Goal: Transaction & Acquisition: Purchase product/service

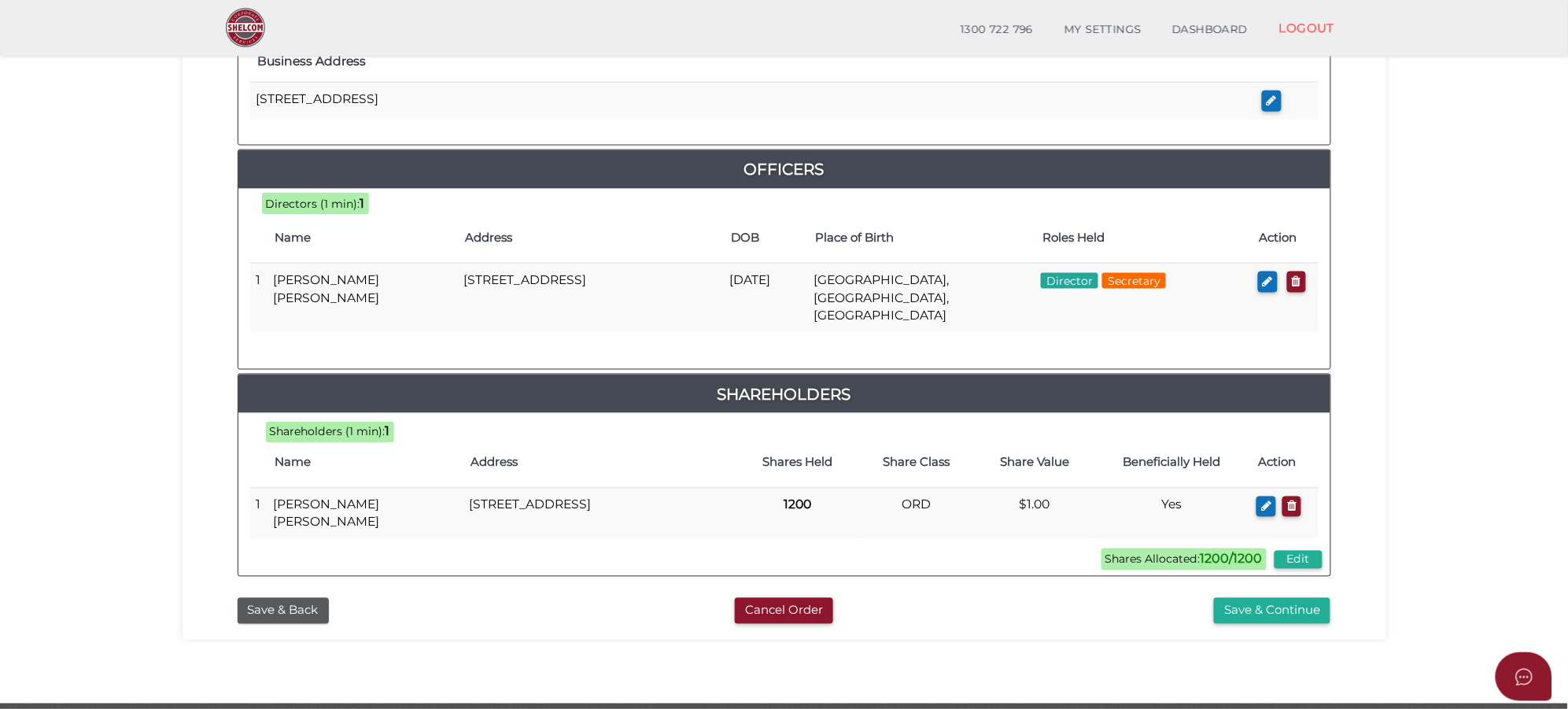
scroll to position [690, 0]
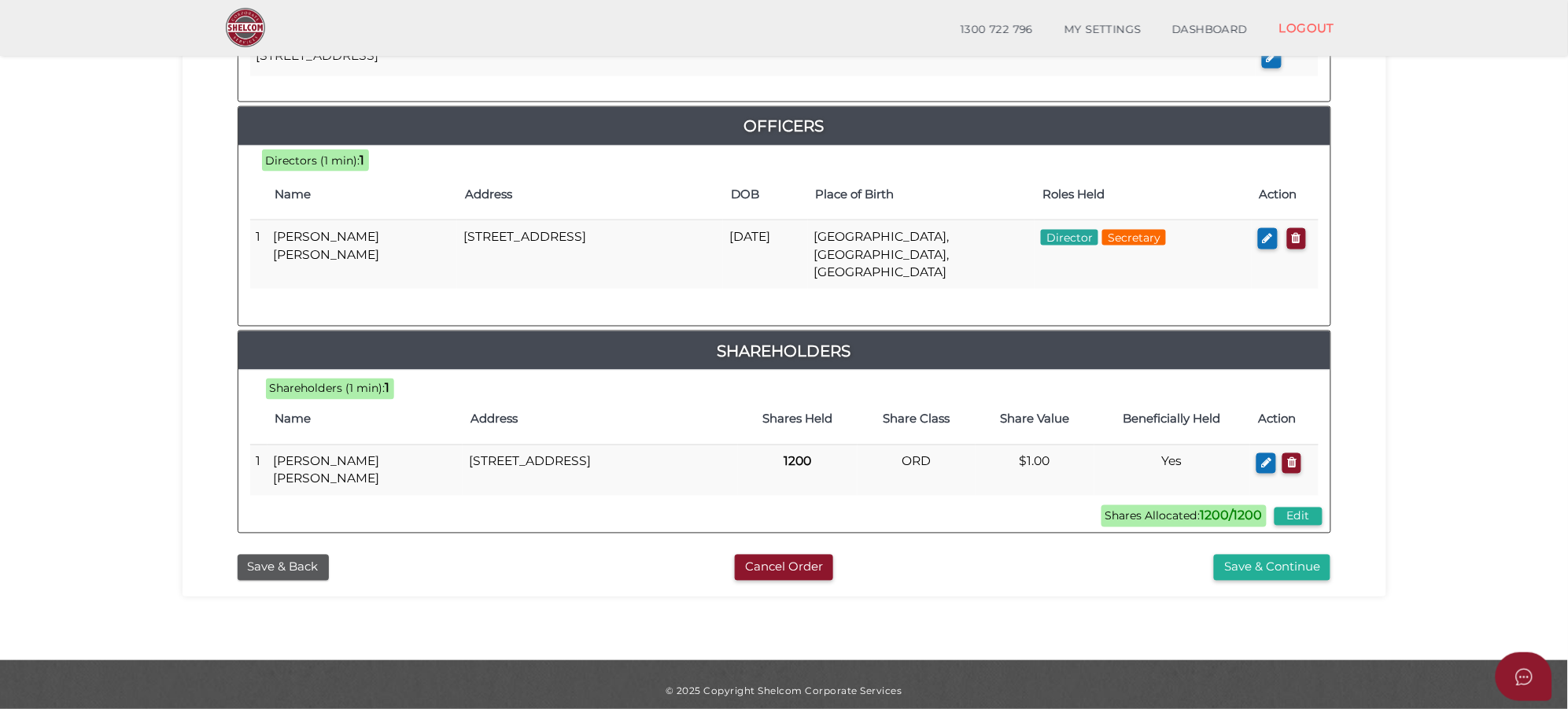
click at [1291, 557] on button "Save & Continue" at bounding box center [1272, 567] width 117 height 26
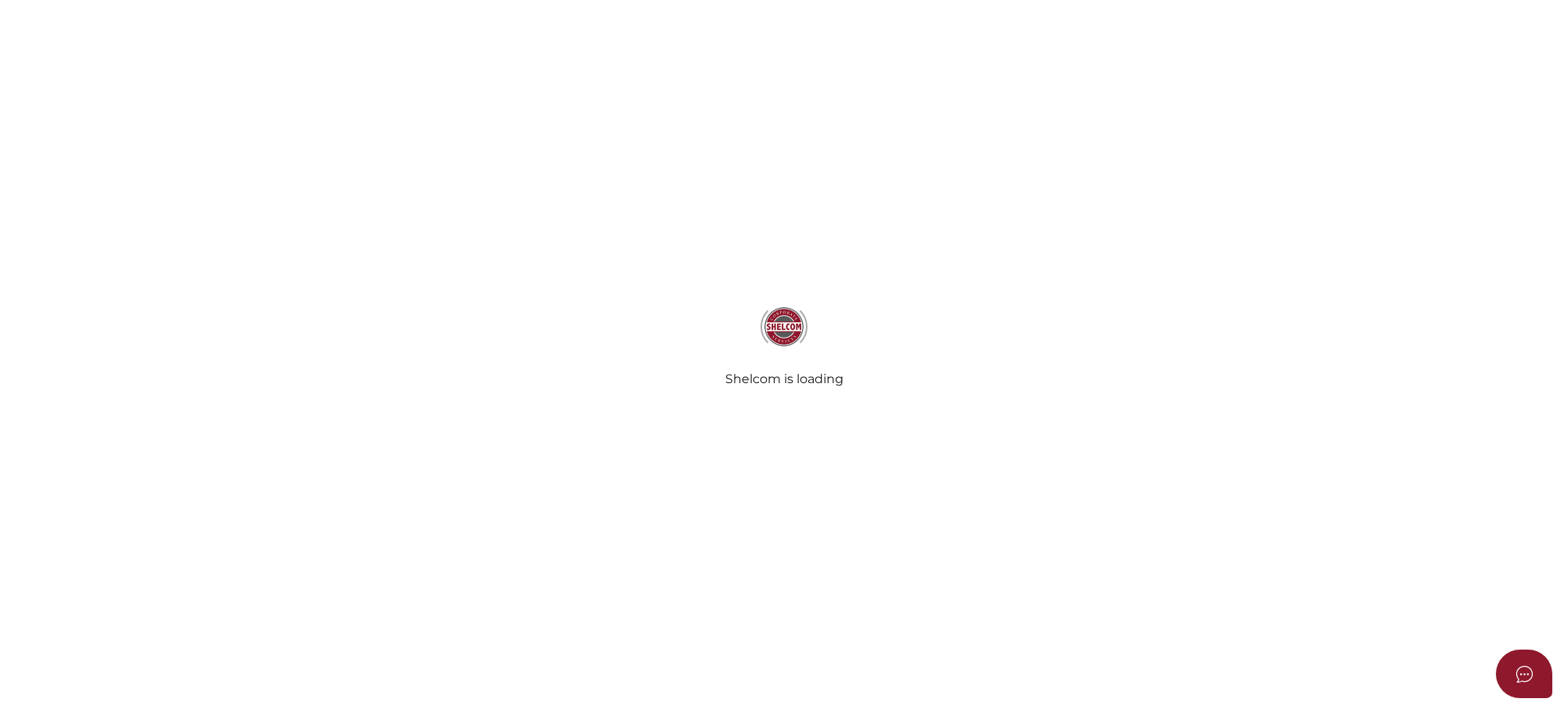
select select "Comb Binding"
select select "No"
radio input "true"
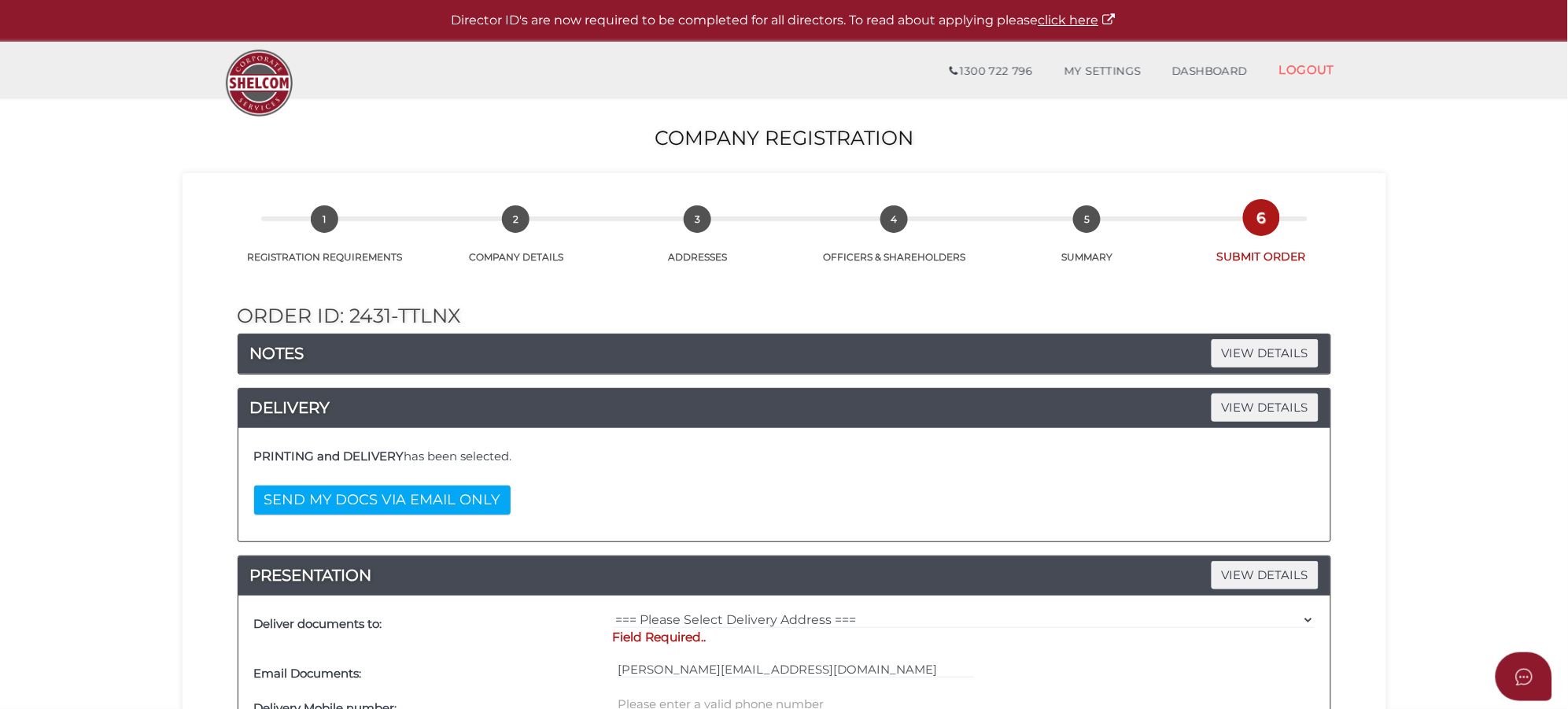
click at [166, 301] on section "Company Registration 3d1d202b70c374bff1013754e8a1fb77 1 REGISTRATION REQUIREMEN…" at bounding box center [784, 713] width 1568 height 1231
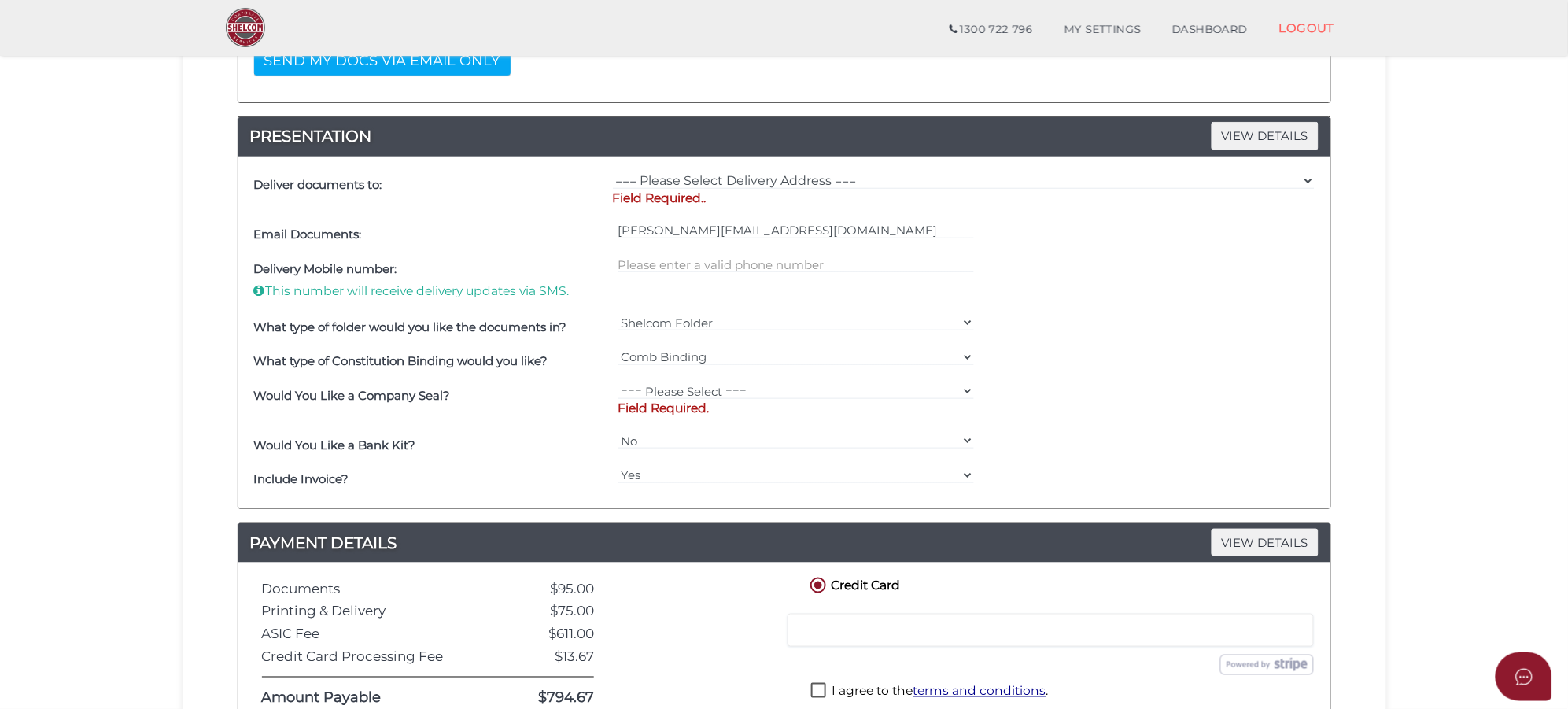
scroll to position [393, 0]
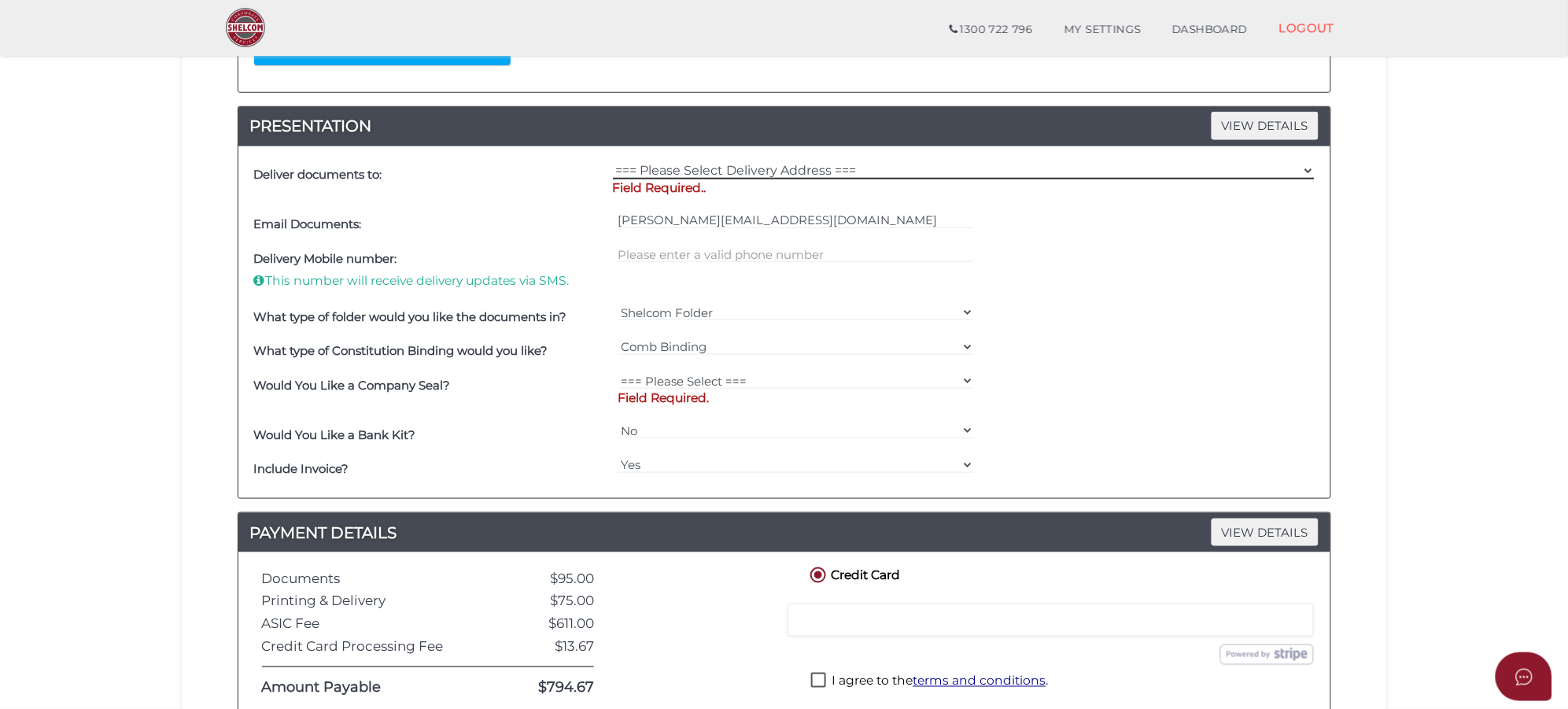
click at [701, 173] on select "=== Please Select Delivery Address === (User Address - [PERSON_NAME][GEOGRAPHIC…" at bounding box center [963, 171] width 702 height 18
select select "0"
click at [612, 164] on select "=== Please Select Delivery Address === (User Address - [PERSON_NAME][GEOGRAPHIC…" at bounding box center [963, 171] width 702 height 18
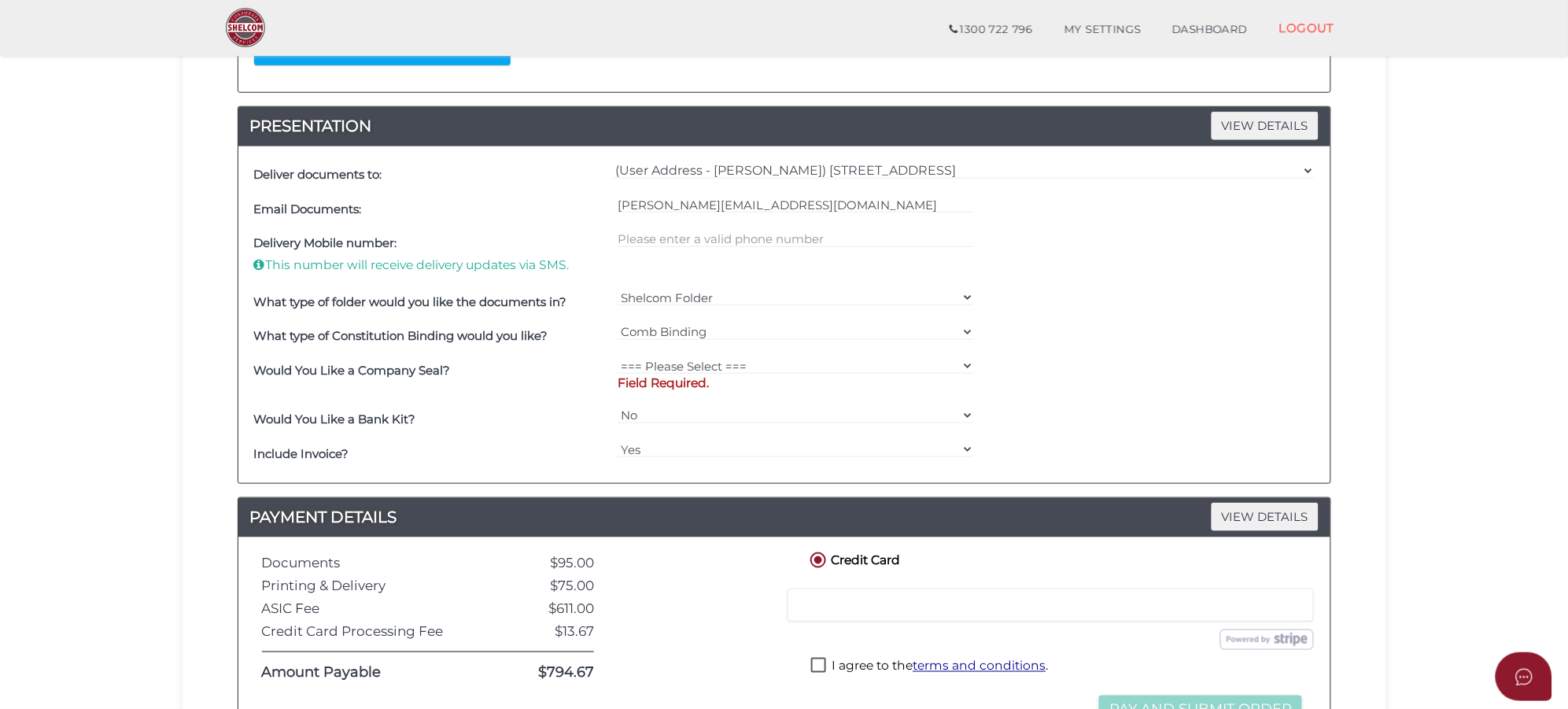
click at [725, 230] on div at bounding box center [796, 256] width 365 height 58
click at [725, 235] on input "text" at bounding box center [796, 239] width 357 height 18
click at [826, 365] on select "=== Please Select === Fold Seal $50 No Seal" at bounding box center [796, 366] width 357 height 18
select select "0"
click at [618, 358] on select "=== Please Select === Fold Seal $50 No Seal" at bounding box center [796, 366] width 357 height 18
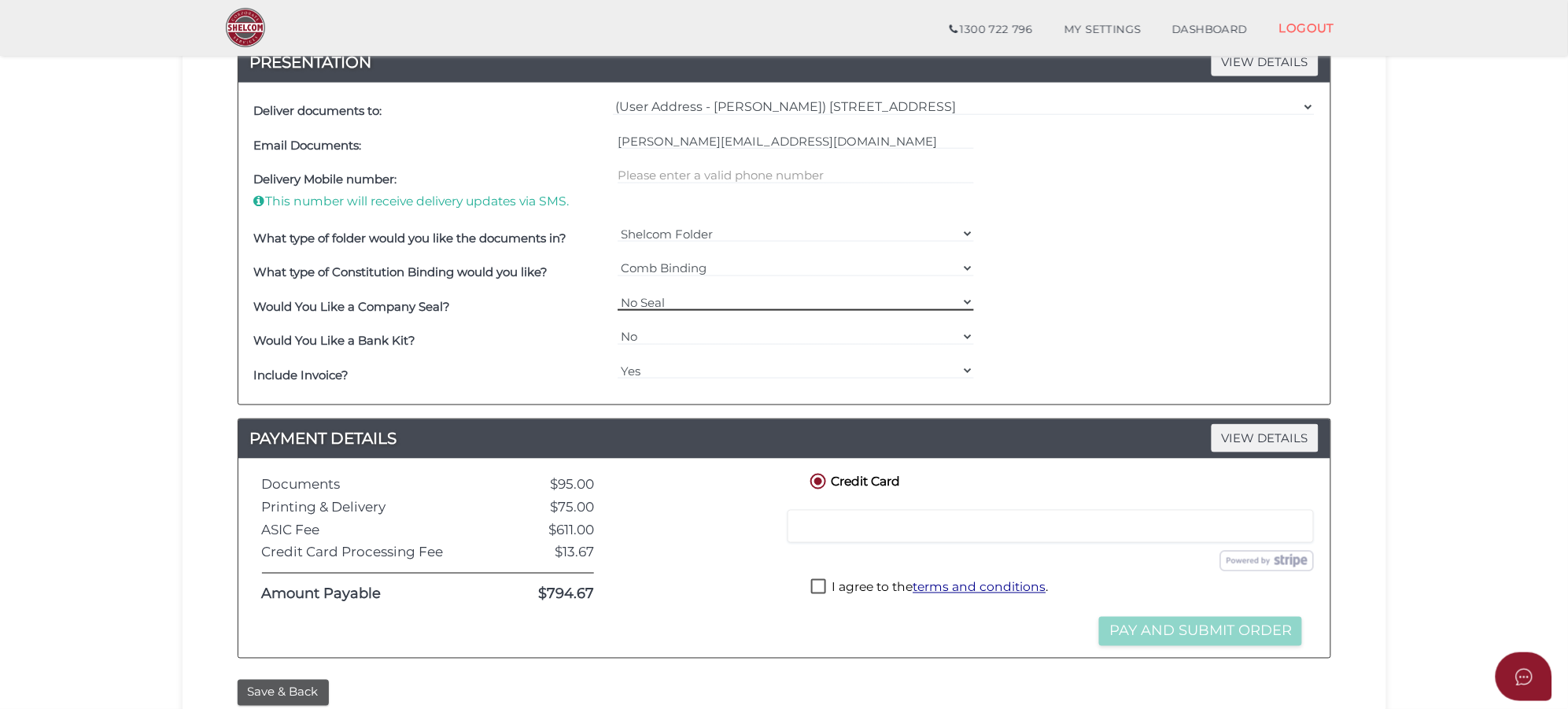
scroll to position [492, 0]
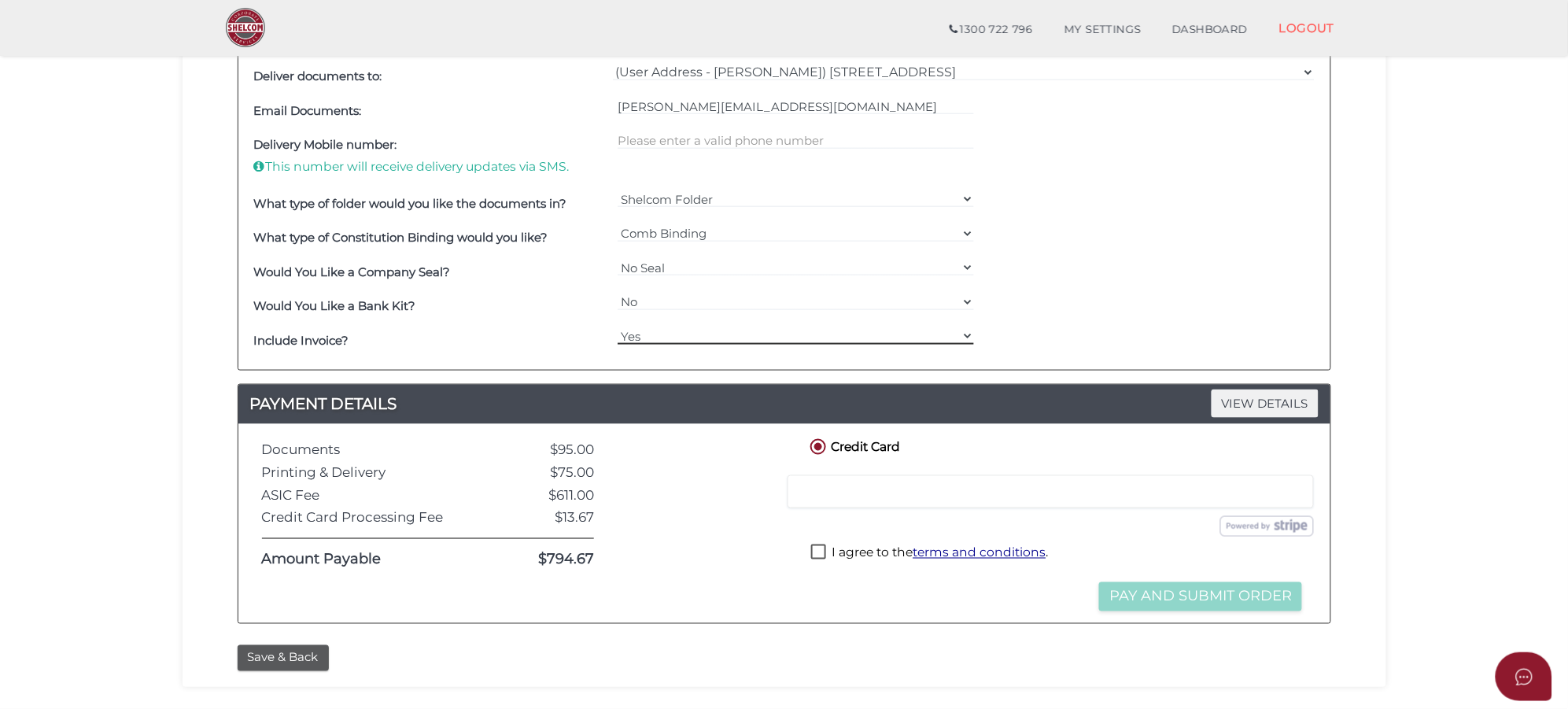
click at [787, 335] on select "Yes No" at bounding box center [796, 336] width 357 height 18
click at [787, 336] on select "Yes No" at bounding box center [796, 336] width 357 height 18
click at [771, 329] on select "Yes No" at bounding box center [796, 336] width 357 height 18
select select "No"
click at [618, 329] on select "Yes No" at bounding box center [796, 336] width 357 height 18
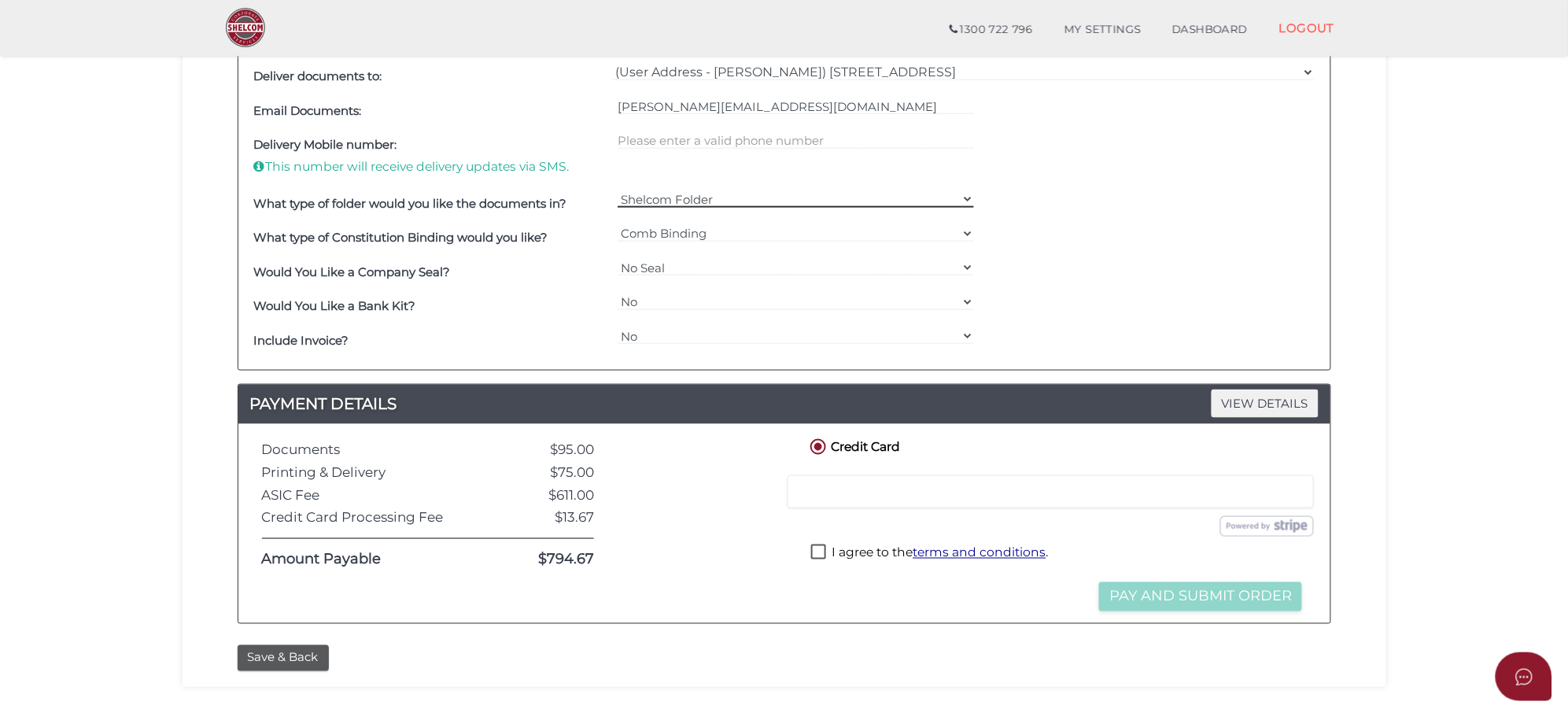
click at [812, 198] on select "Shelcom Folder === Please Select === Shelcom Folder Client Supplied Folder No F…" at bounding box center [796, 199] width 357 height 18
click at [618, 192] on select "Shelcom Folder === Please Select === Shelcom Folder Client Supplied Folder No F…" at bounding box center [796, 199] width 357 height 18
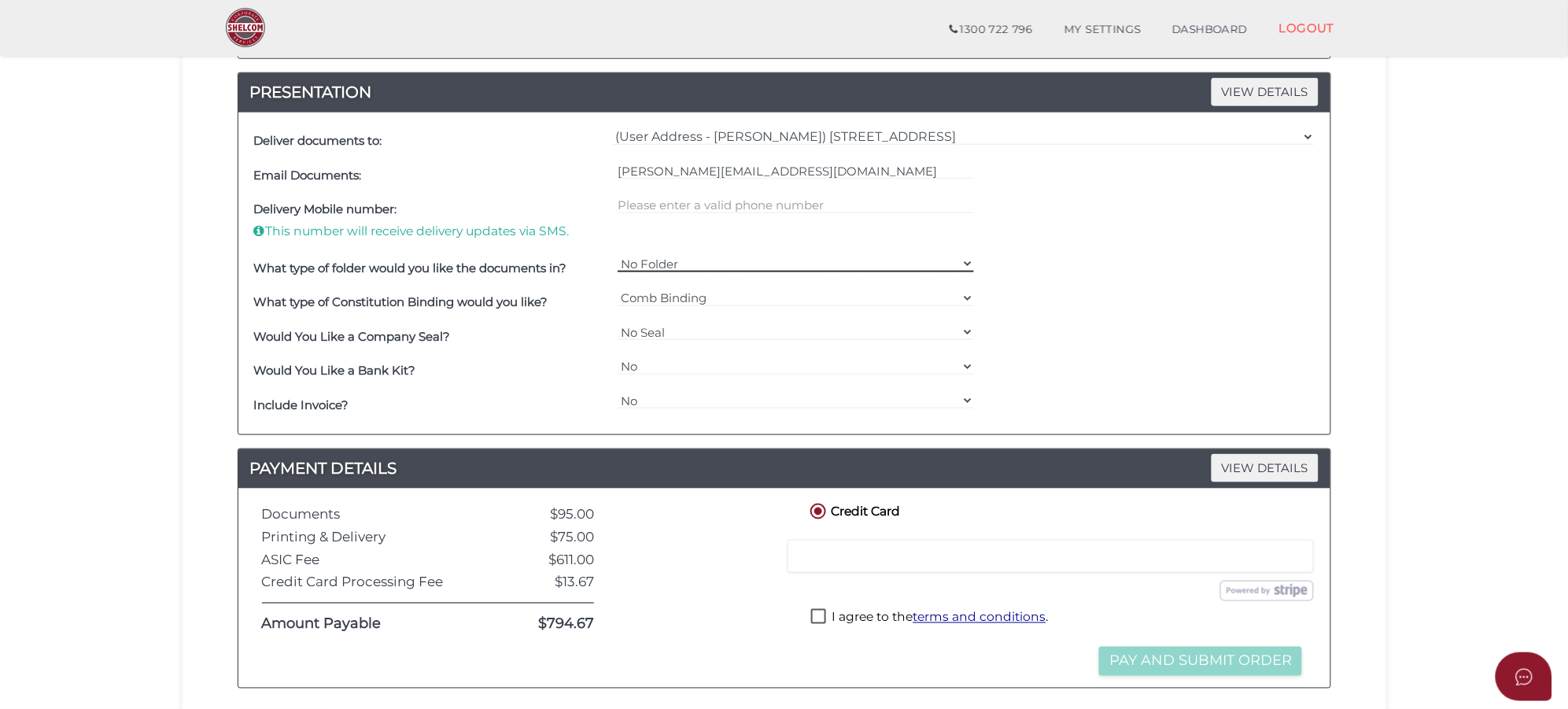
scroll to position [393, 0]
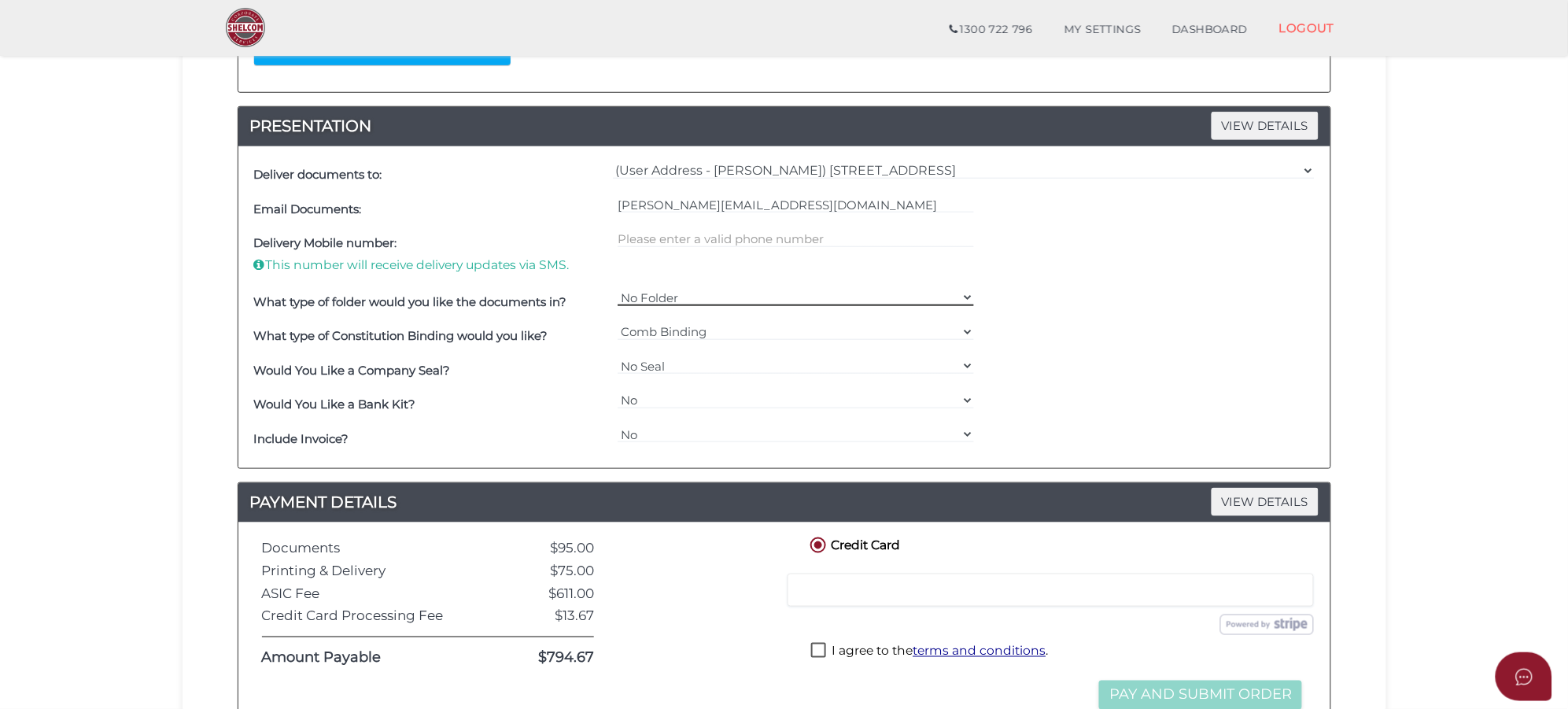
click at [808, 292] on select "Shelcom Folder === Please Select === Shelcom Folder Client Supplied Folder No F…" at bounding box center [796, 297] width 357 height 18
select select "Shelcom Folder"
click at [618, 290] on select "Shelcom Folder === Please Select === Shelcom Folder Client Supplied Folder No F…" at bounding box center [796, 297] width 357 height 18
click at [749, 244] on input "text" at bounding box center [796, 239] width 357 height 18
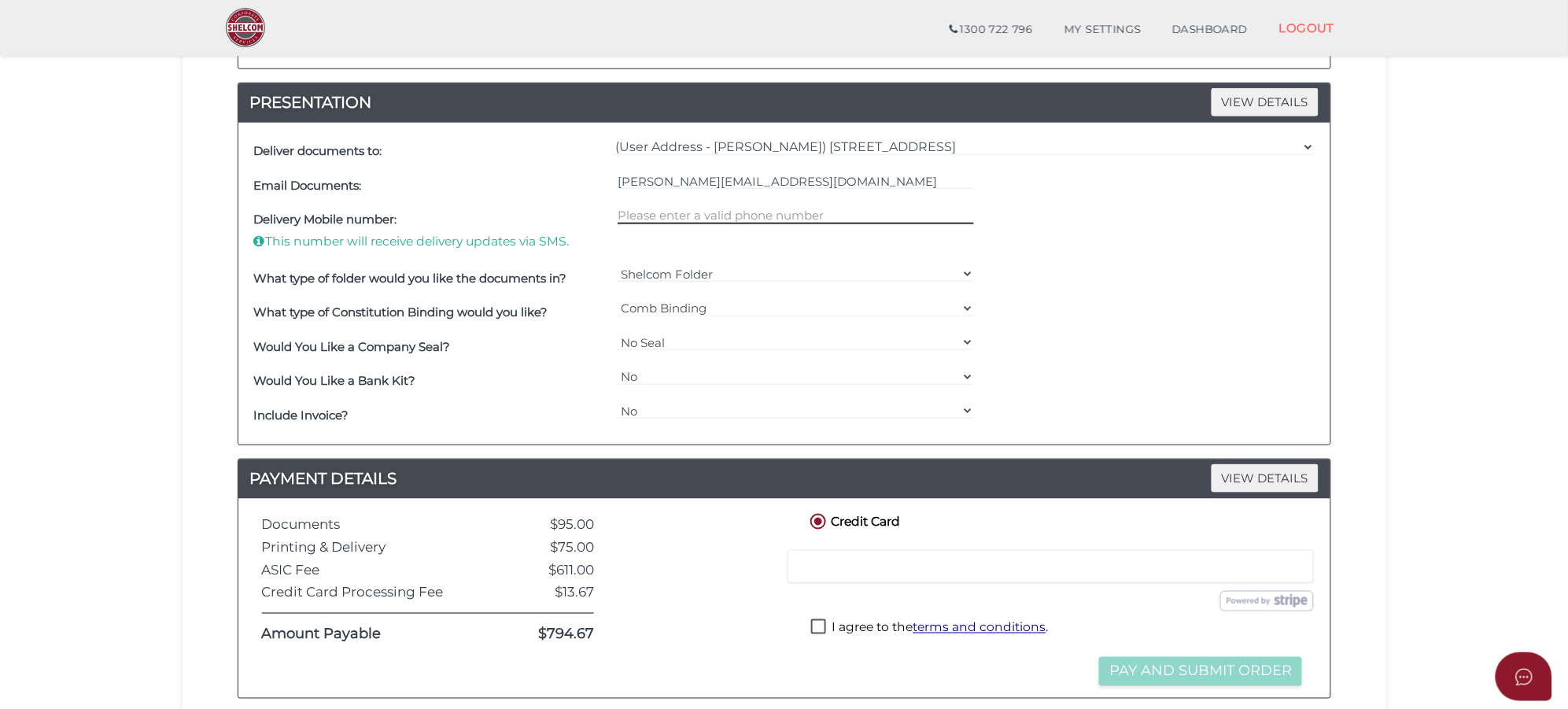
scroll to position [492, 0]
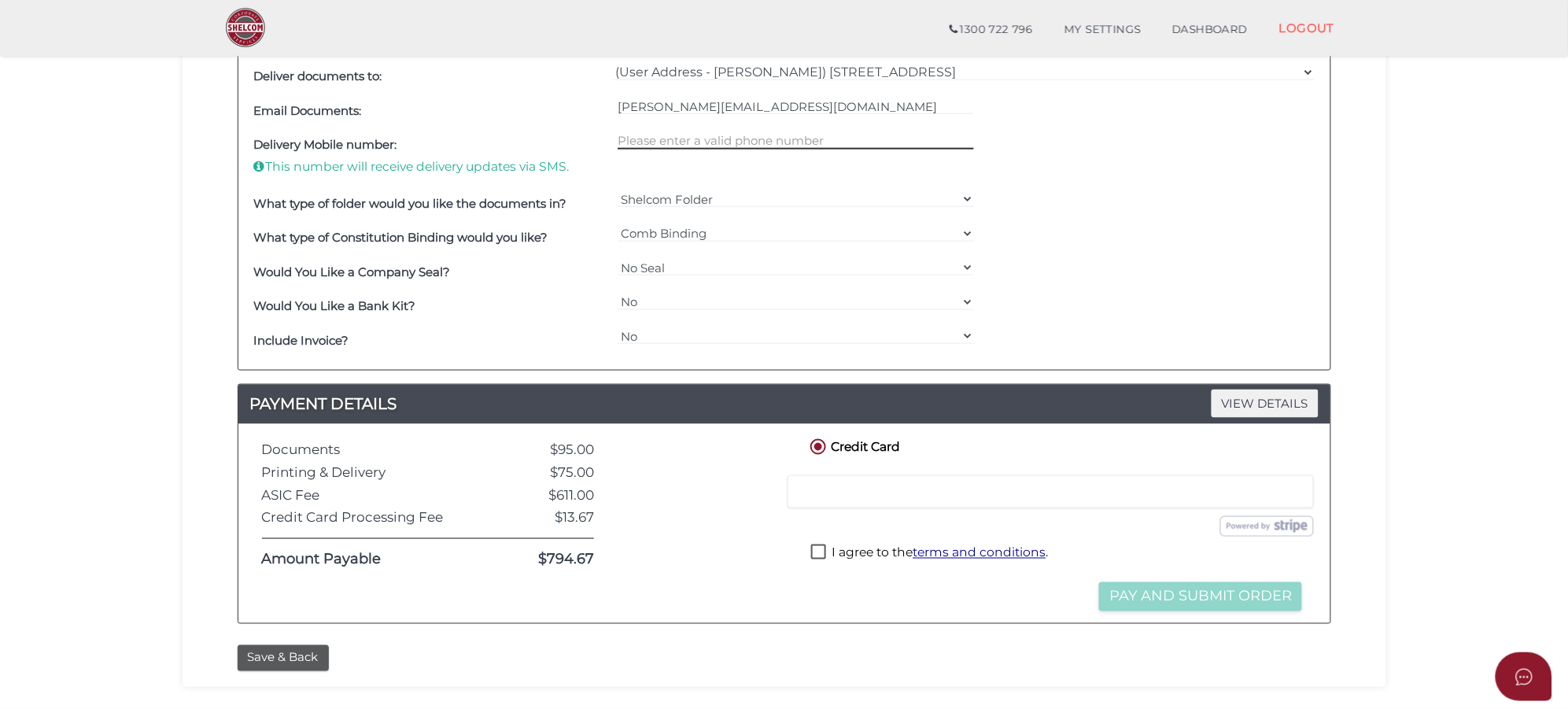
paste input "0433 114 7"
click at [667, 145] on input "0433 114 7" at bounding box center [796, 141] width 357 height 18
click at [647, 143] on input "0433 1147" at bounding box center [796, 141] width 357 height 18
click at [693, 140] on input "04331147" at bounding box center [796, 141] width 357 height 18
type input "0433114748"
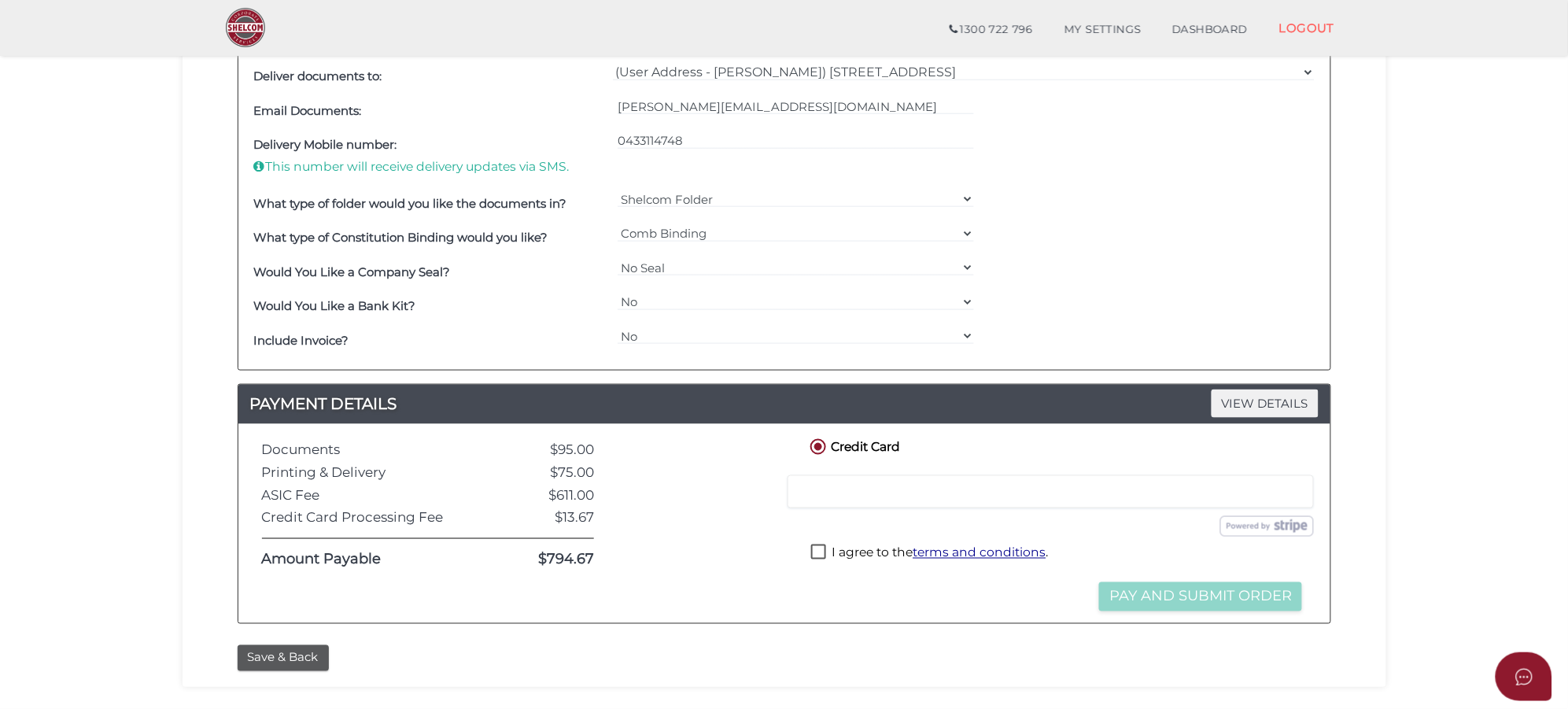
click at [1395, 270] on section "Company Registration 3d1d202b70c374bff1013754e8a1fb77 1 REGISTRATION REQUIREMEN…" at bounding box center [784, 150] width 1568 height 1201
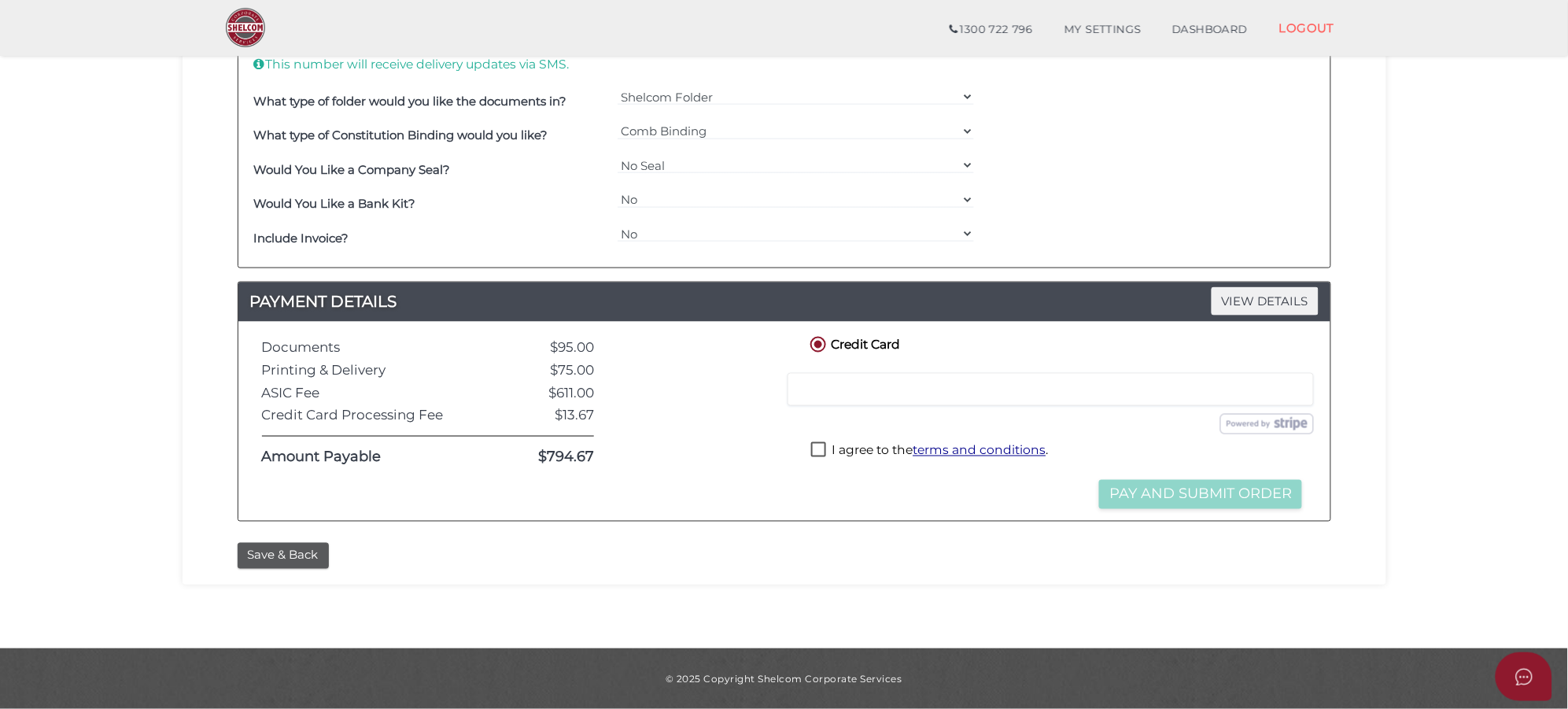
scroll to position [598, 0]
click at [708, 462] on div at bounding box center [700, 421] width 189 height 176
click at [816, 450] on label "I agree to the terms and conditions ." at bounding box center [929, 452] width 237 height 19
checkbox input "true"
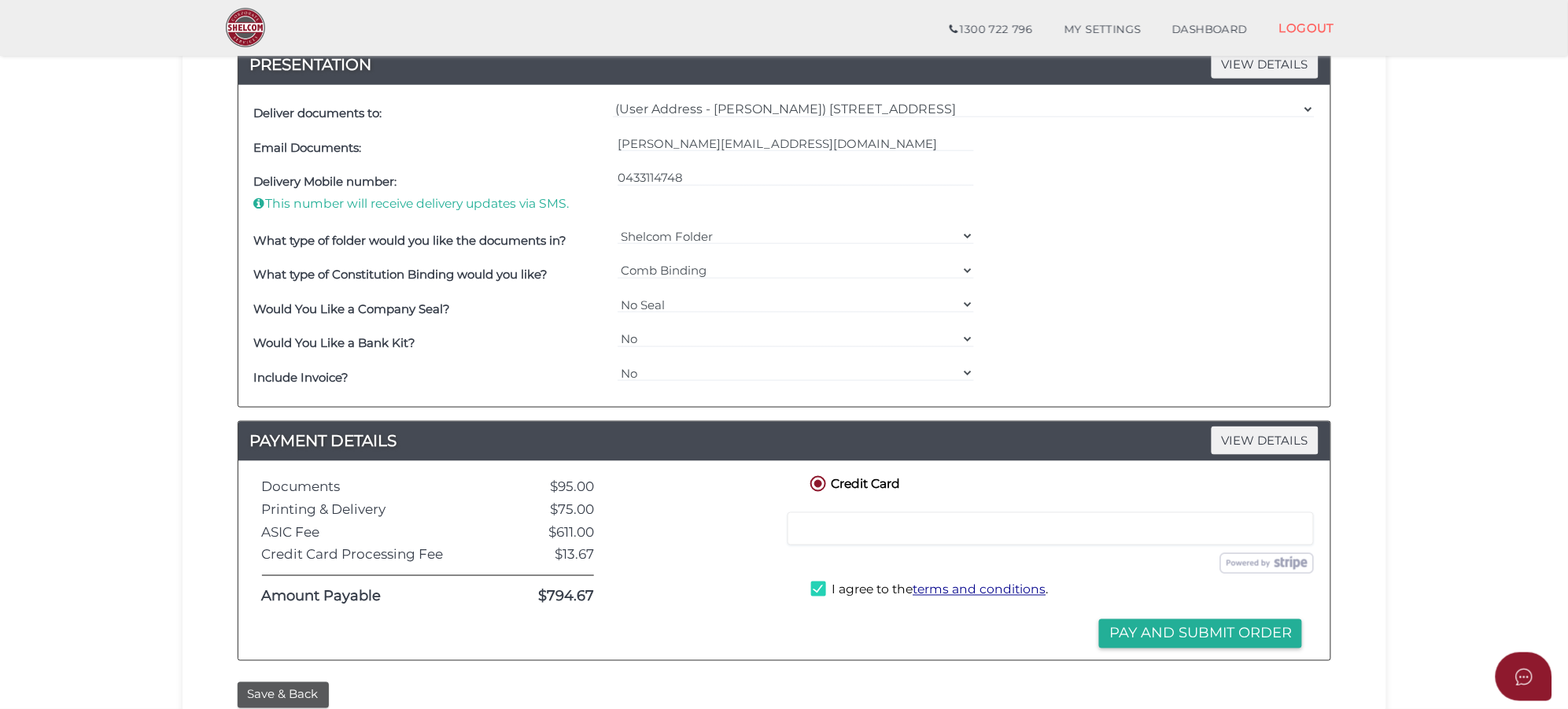
scroll to position [500, 0]
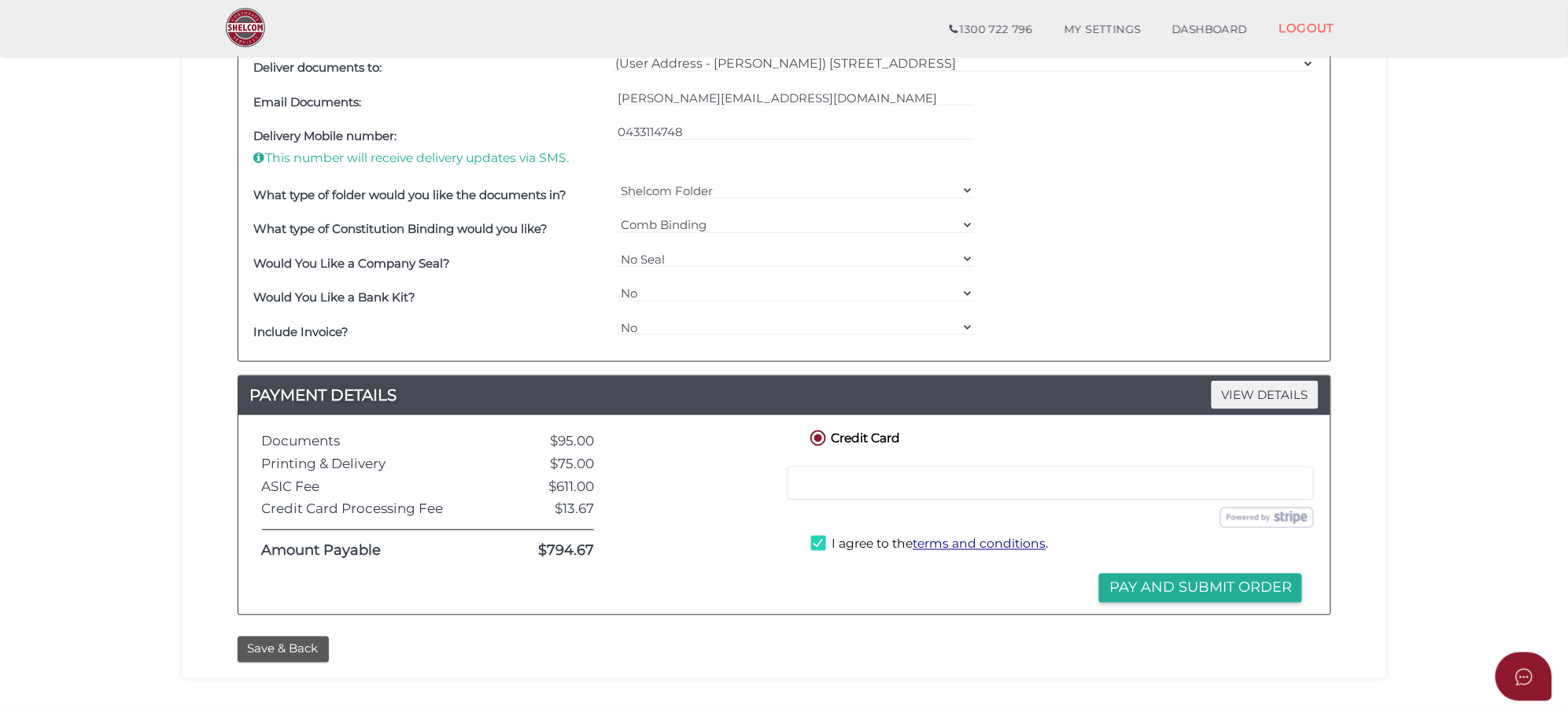
click at [1138, 595] on button "Pay and Submit Order" at bounding box center [1200, 588] width 203 height 29
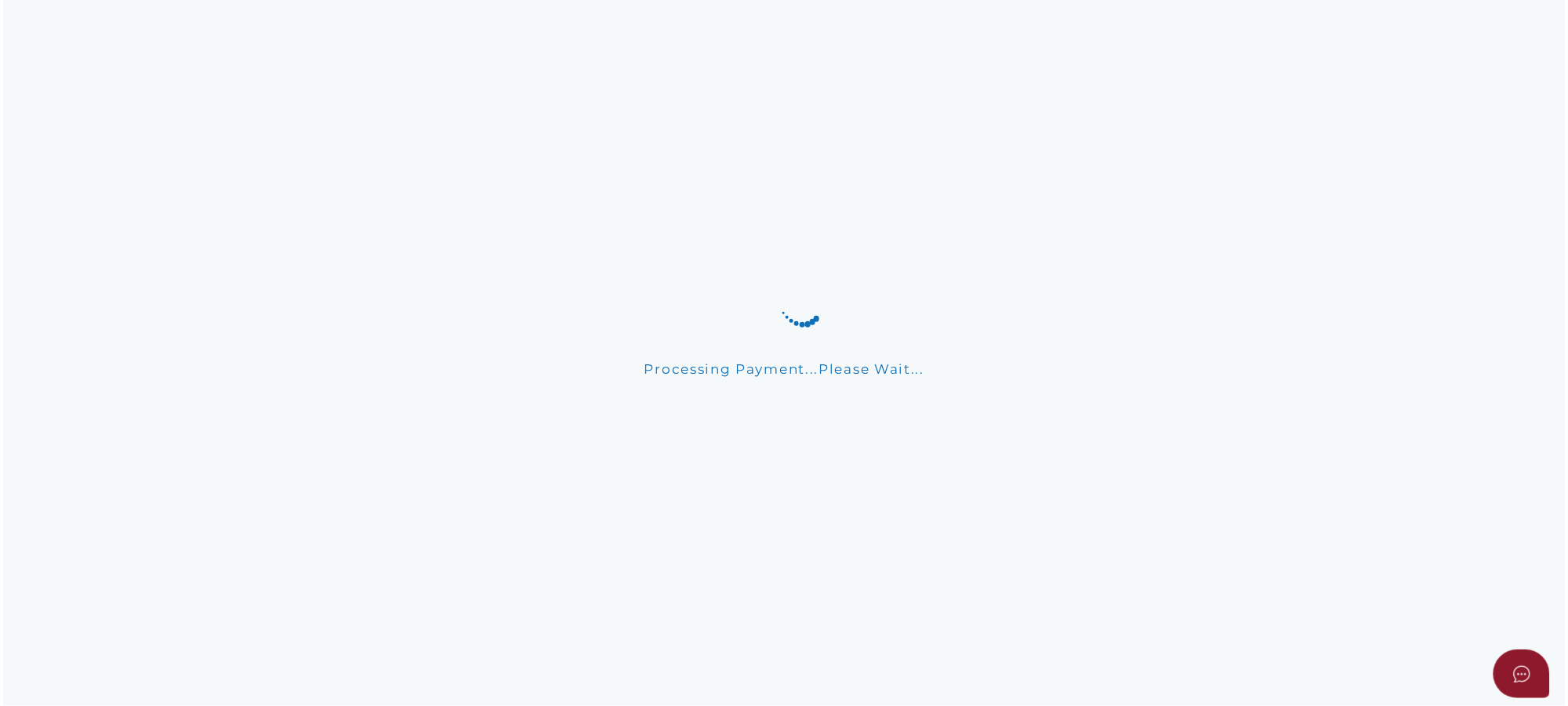
scroll to position [0, 0]
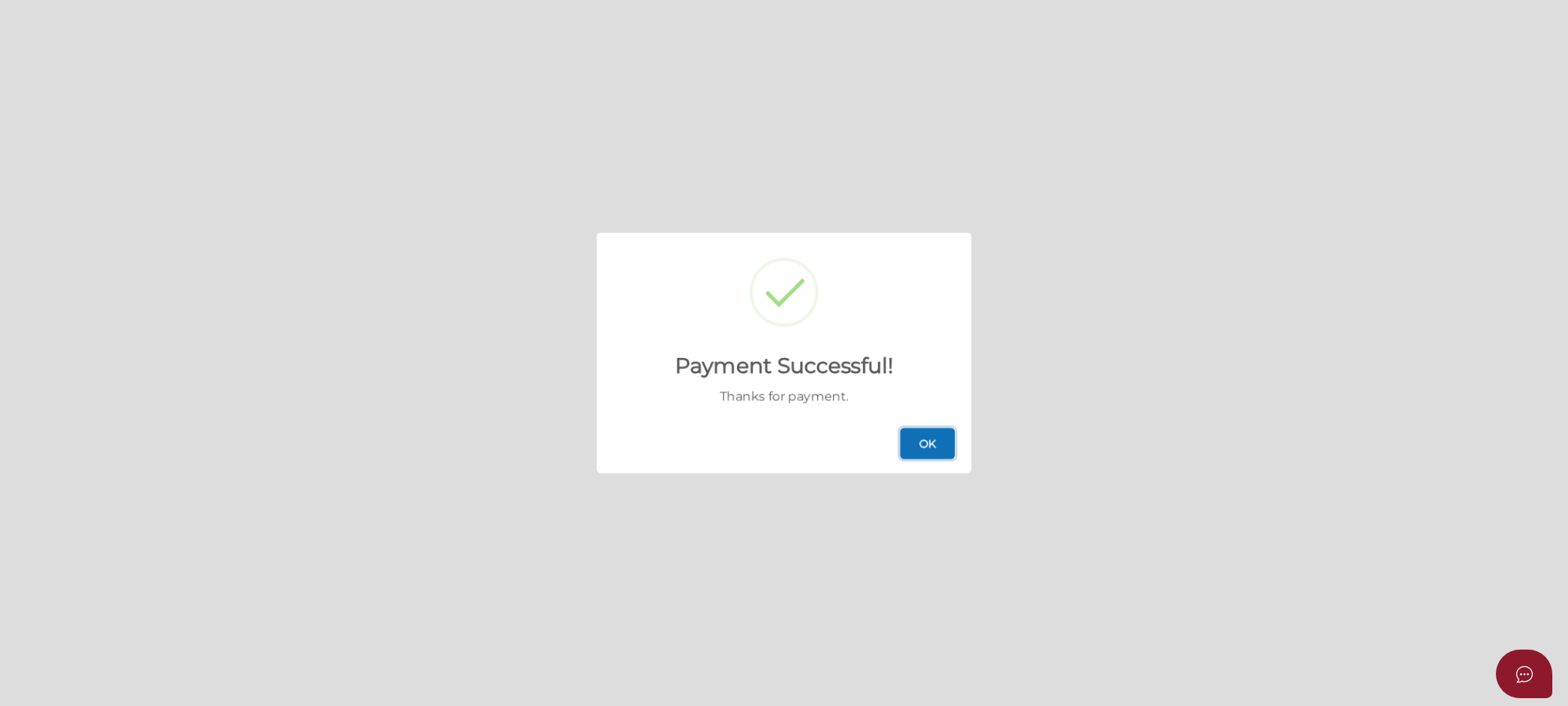
click at [921, 442] on button "OK" at bounding box center [927, 443] width 55 height 32
